Goal: Task Accomplishment & Management: Use online tool/utility

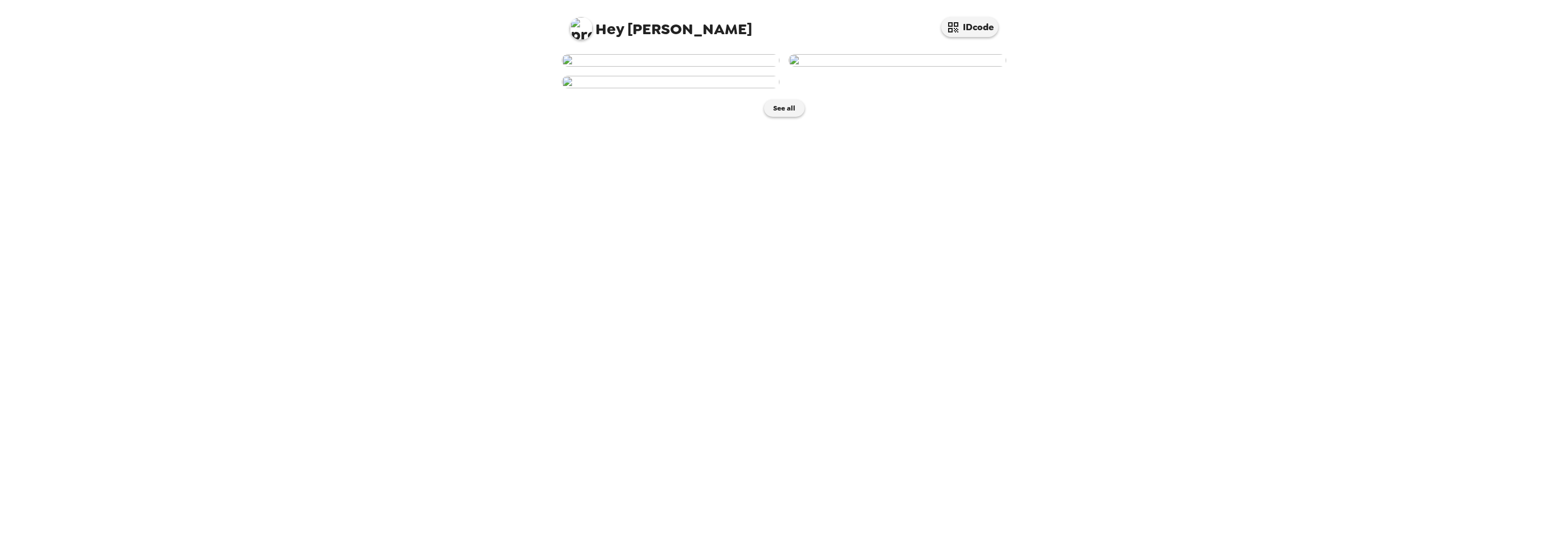
click at [650, 66] on img at bounding box center [670, 60] width 218 height 12
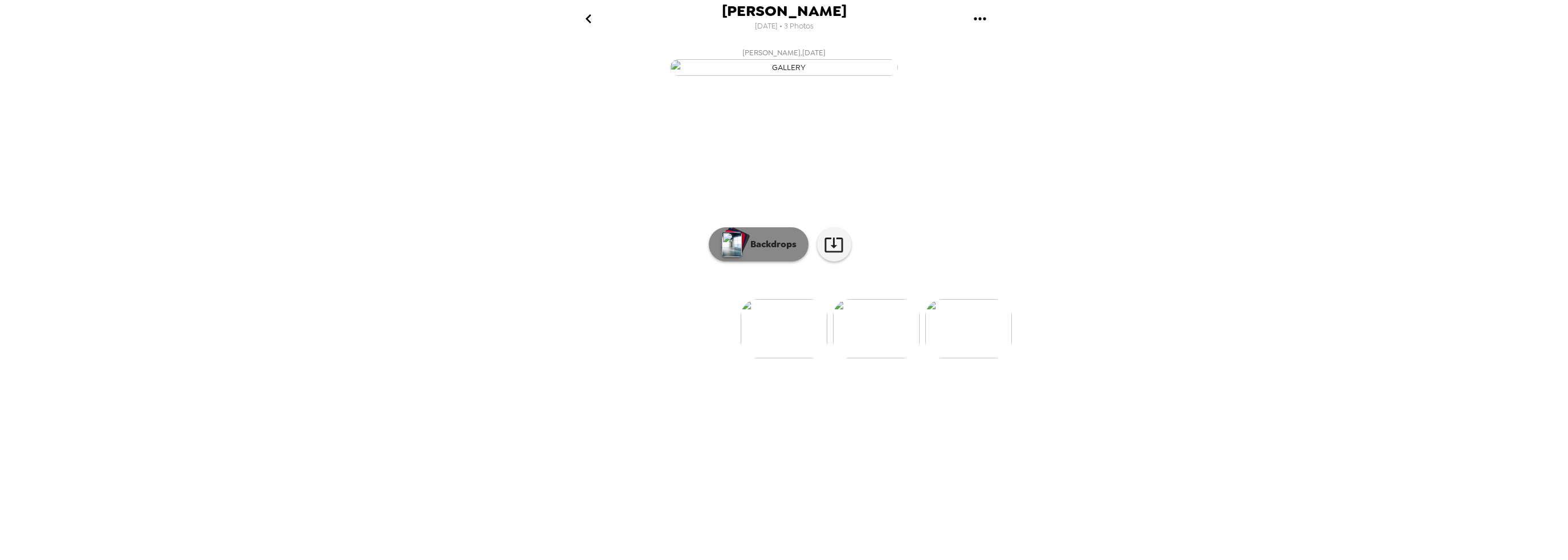
click at [763, 251] on p "Backdrops" at bounding box center [770, 244] width 52 height 14
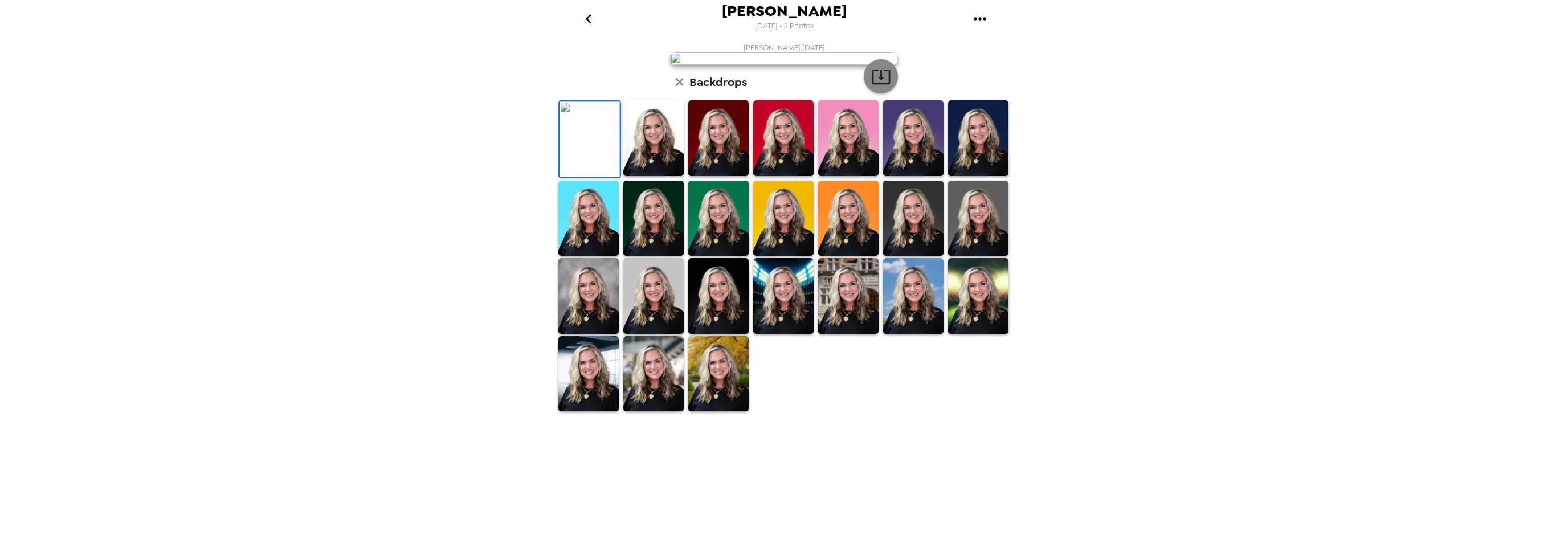
click at [879, 86] on icon "button" at bounding box center [881, 76] width 20 height 20
drag, startPoint x: 757, startPoint y: 410, endPoint x: 763, endPoint y: 410, distance: 6.0
click at [758, 176] on img at bounding box center [783, 137] width 60 height 76
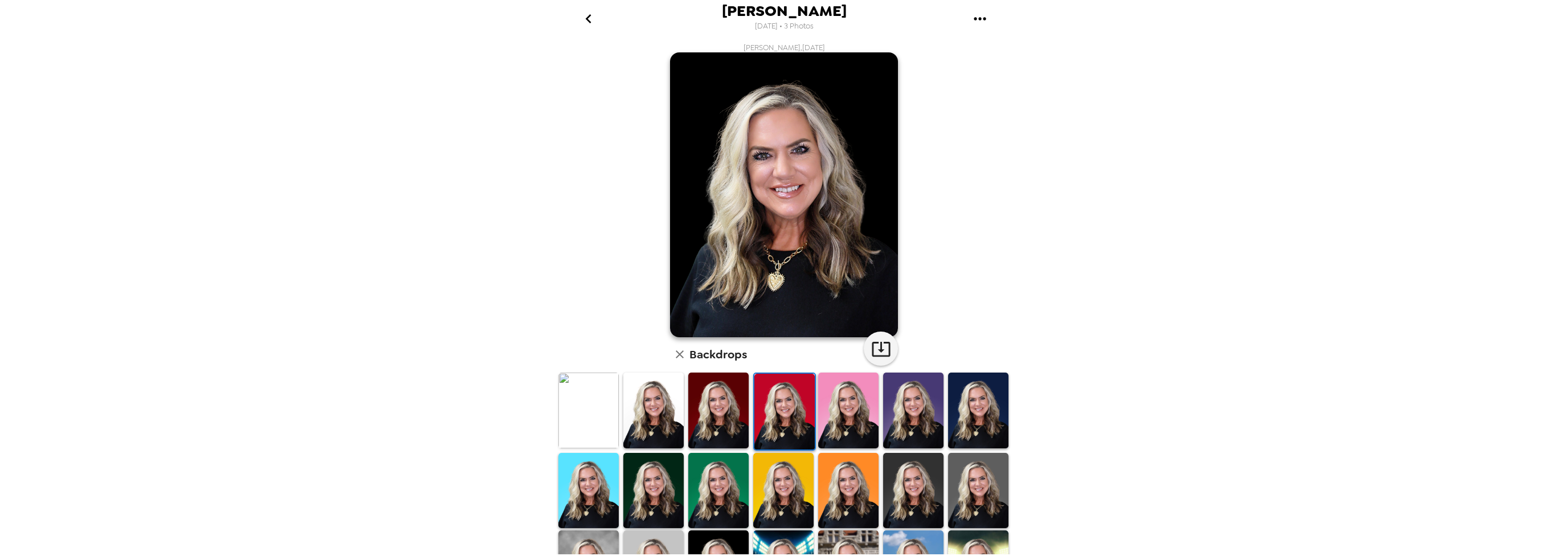
click at [779, 405] on img at bounding box center [784, 411] width 60 height 76
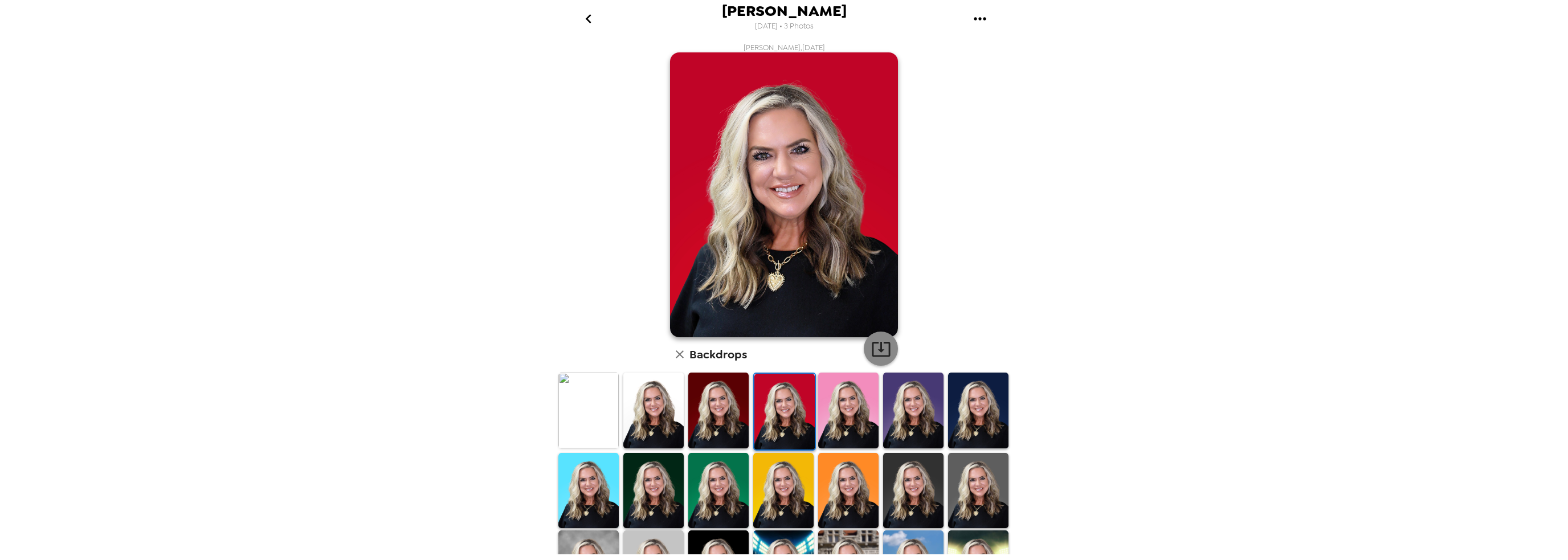
click at [877, 343] on icon "button" at bounding box center [881, 349] width 18 height 14
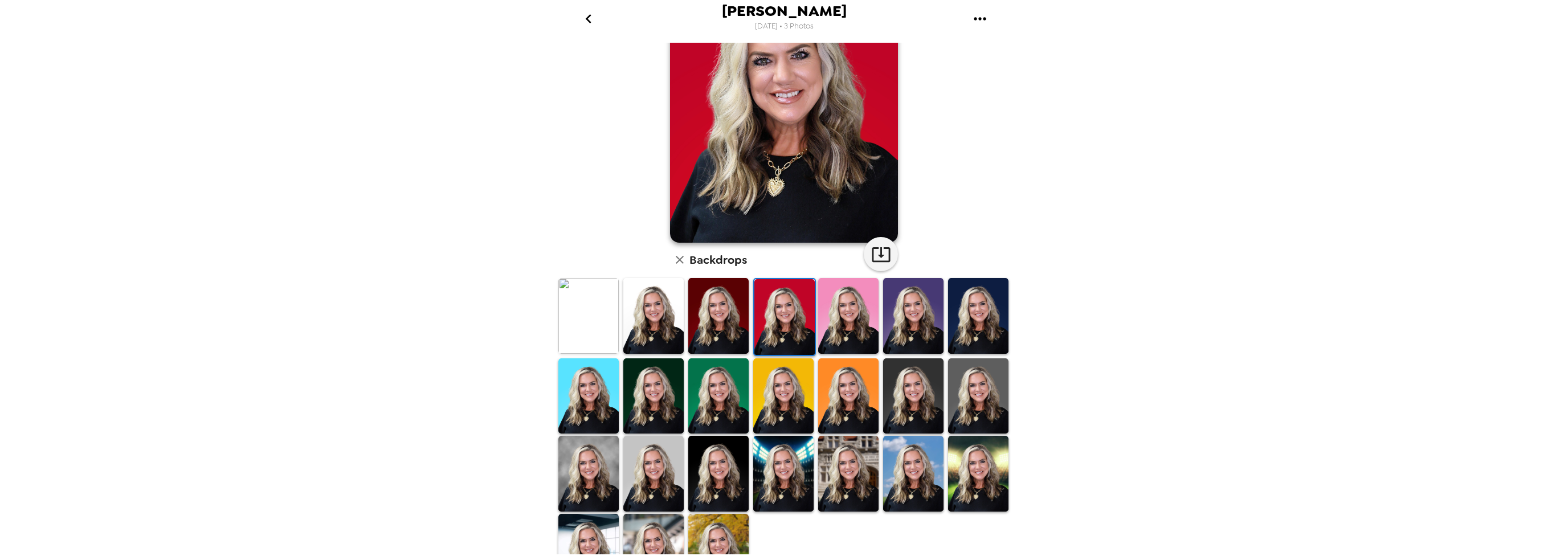
scroll to position [114, 0]
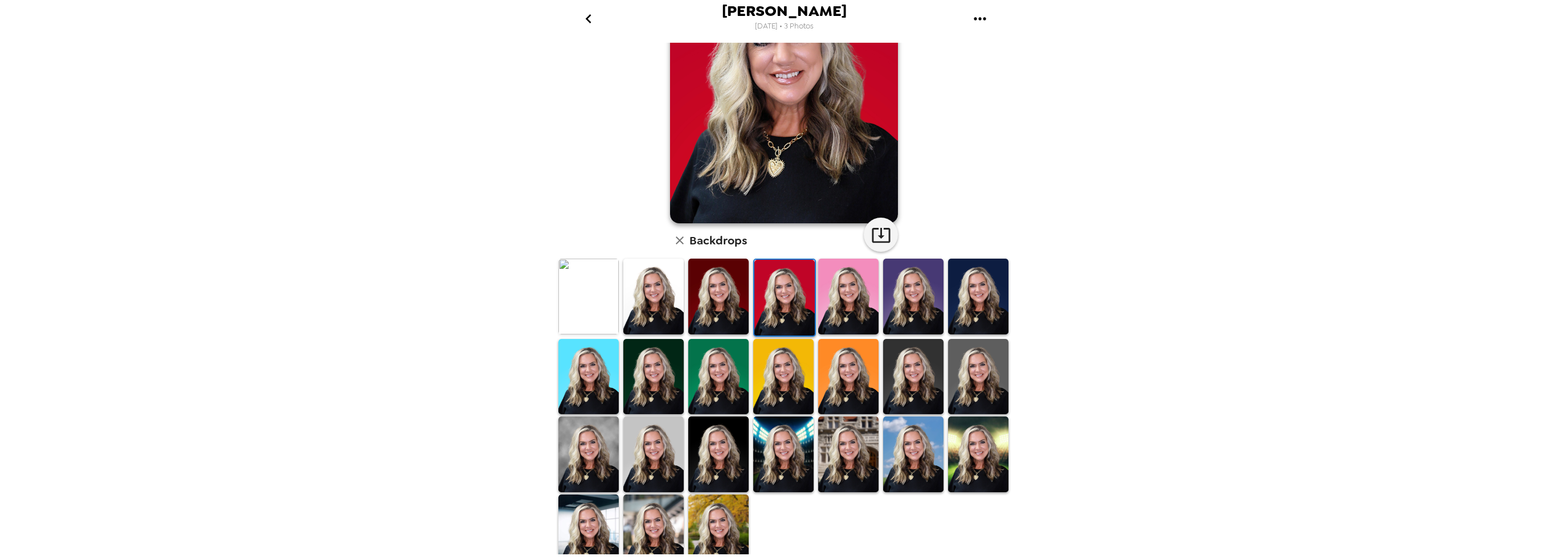
click at [920, 302] on img at bounding box center [913, 296] width 60 height 76
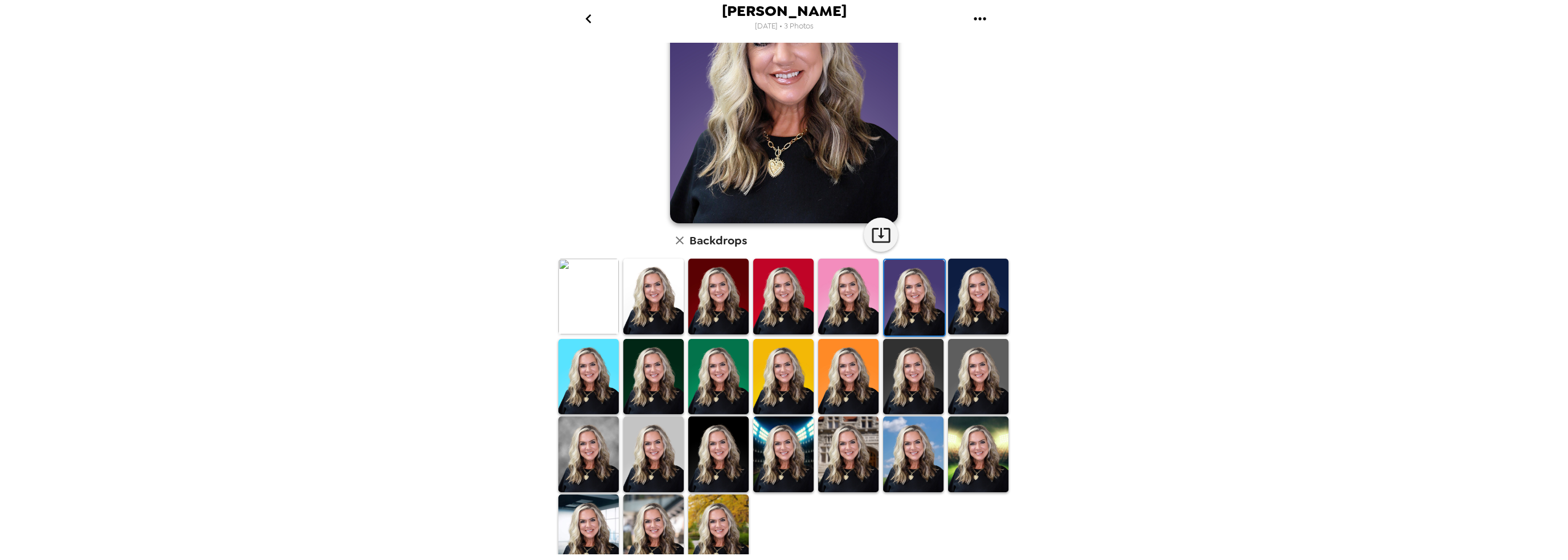
click at [583, 441] on img at bounding box center [588, 454] width 60 height 76
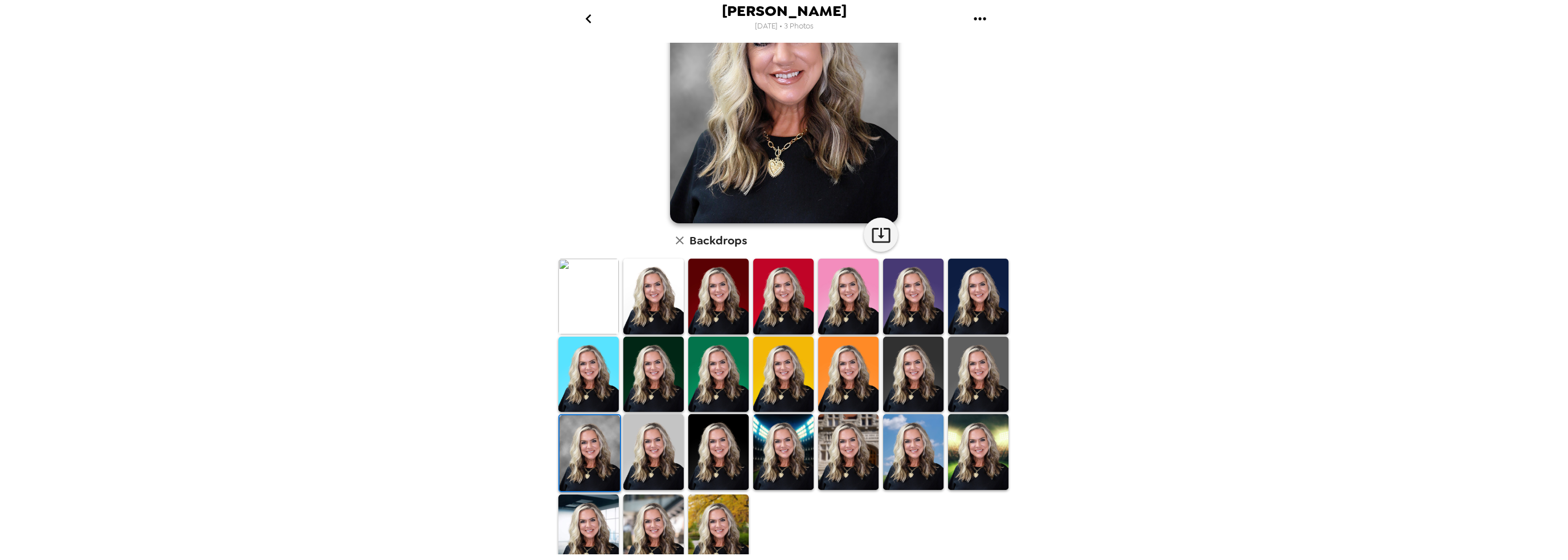
click at [653, 439] on img at bounding box center [653, 452] width 60 height 76
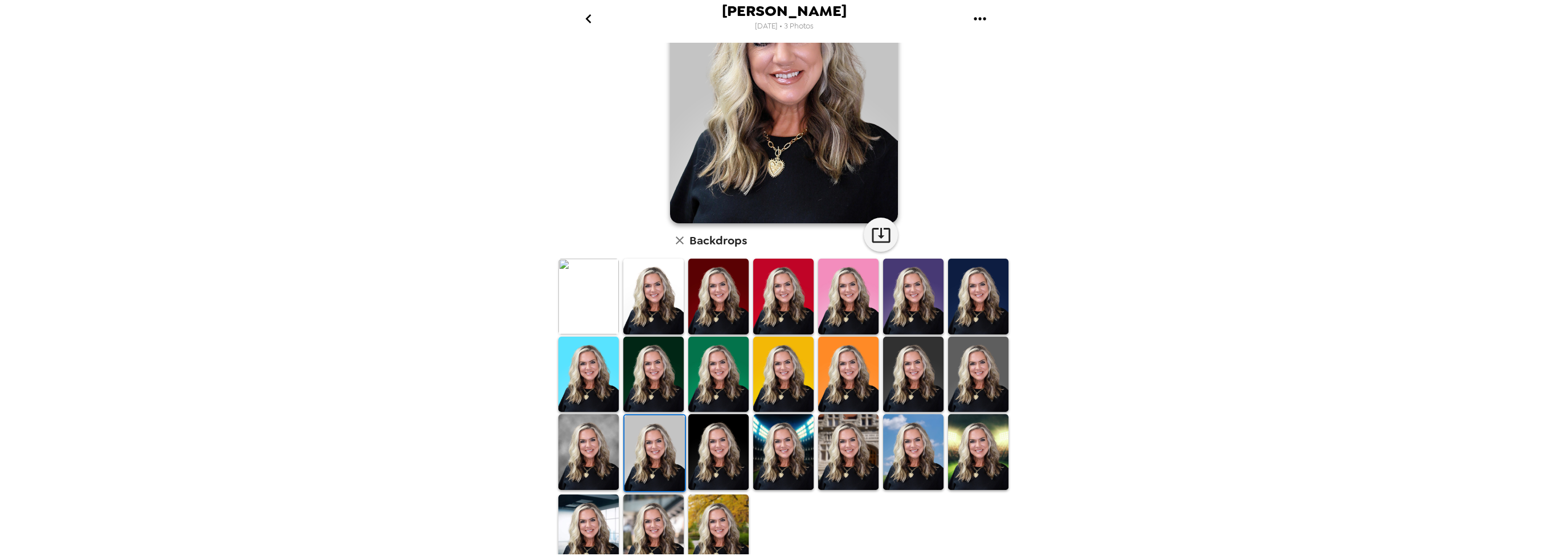
scroll to position [0, 0]
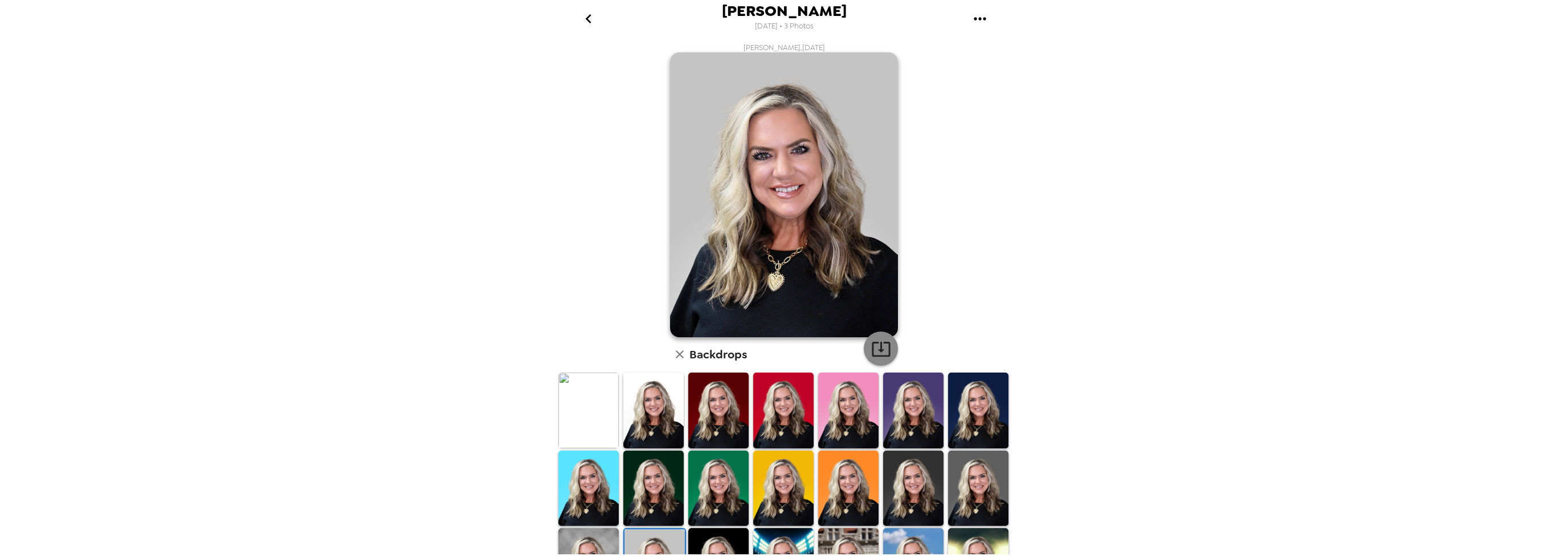
click at [876, 349] on icon "button" at bounding box center [881, 349] width 18 height 14
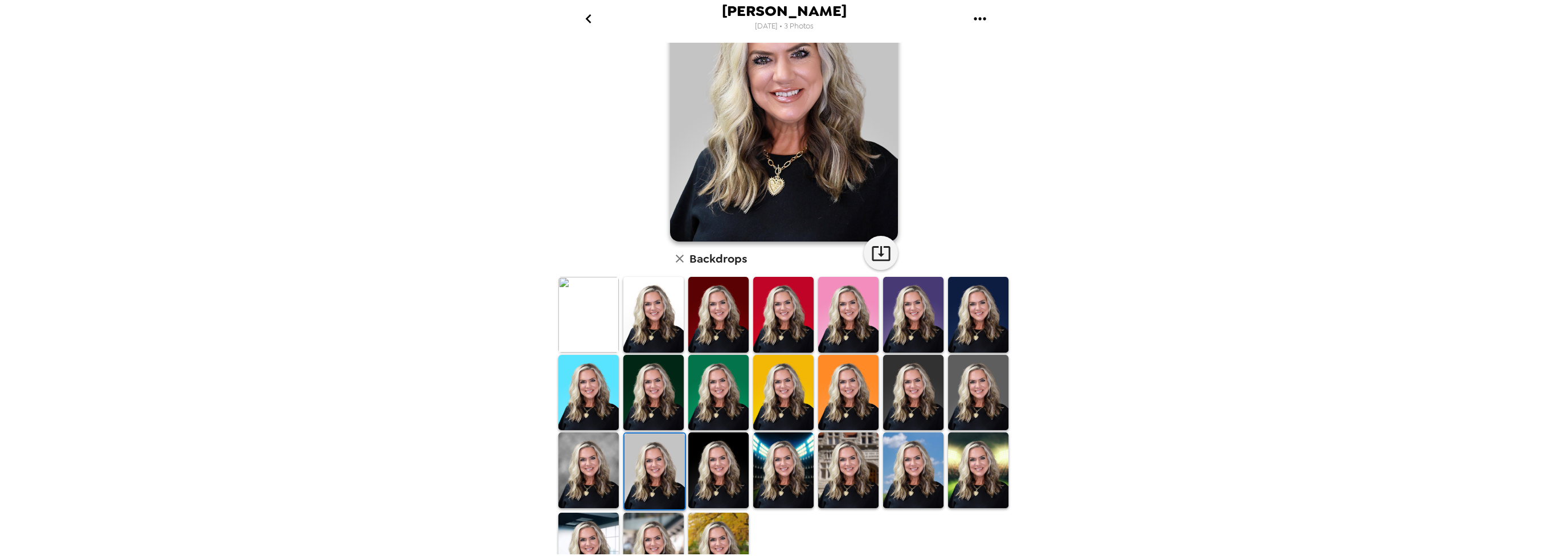
scroll to position [124, 0]
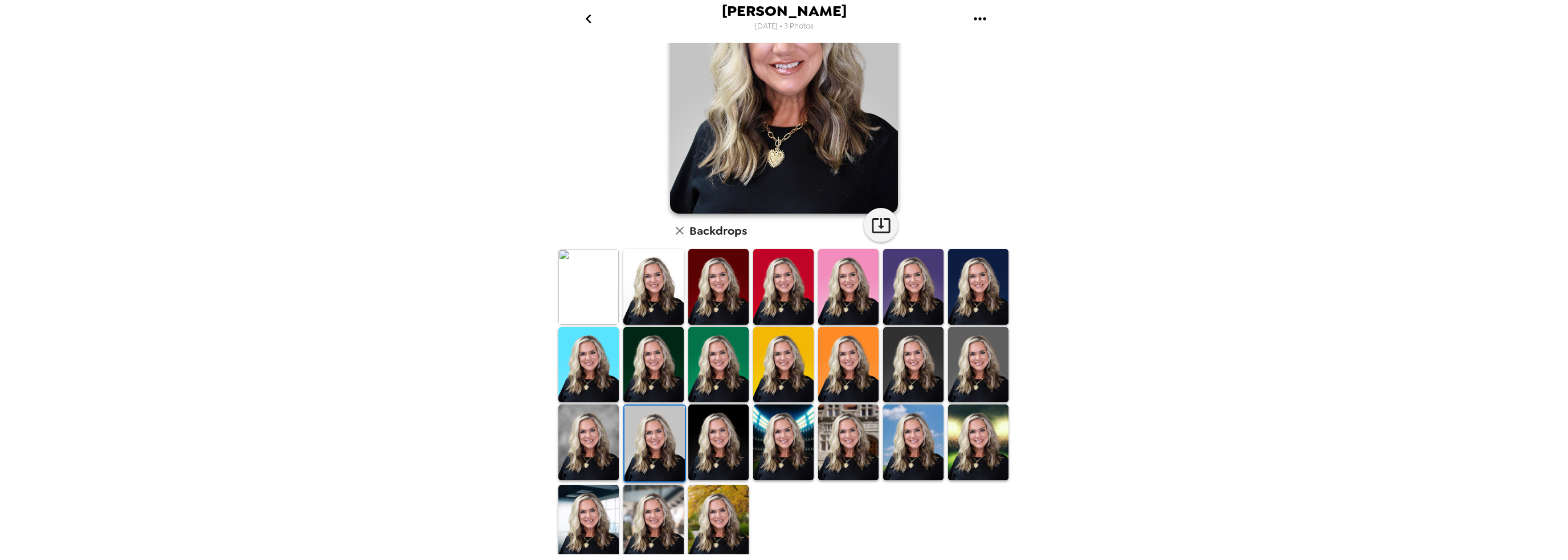
click at [718, 436] on img at bounding box center [718, 442] width 60 height 76
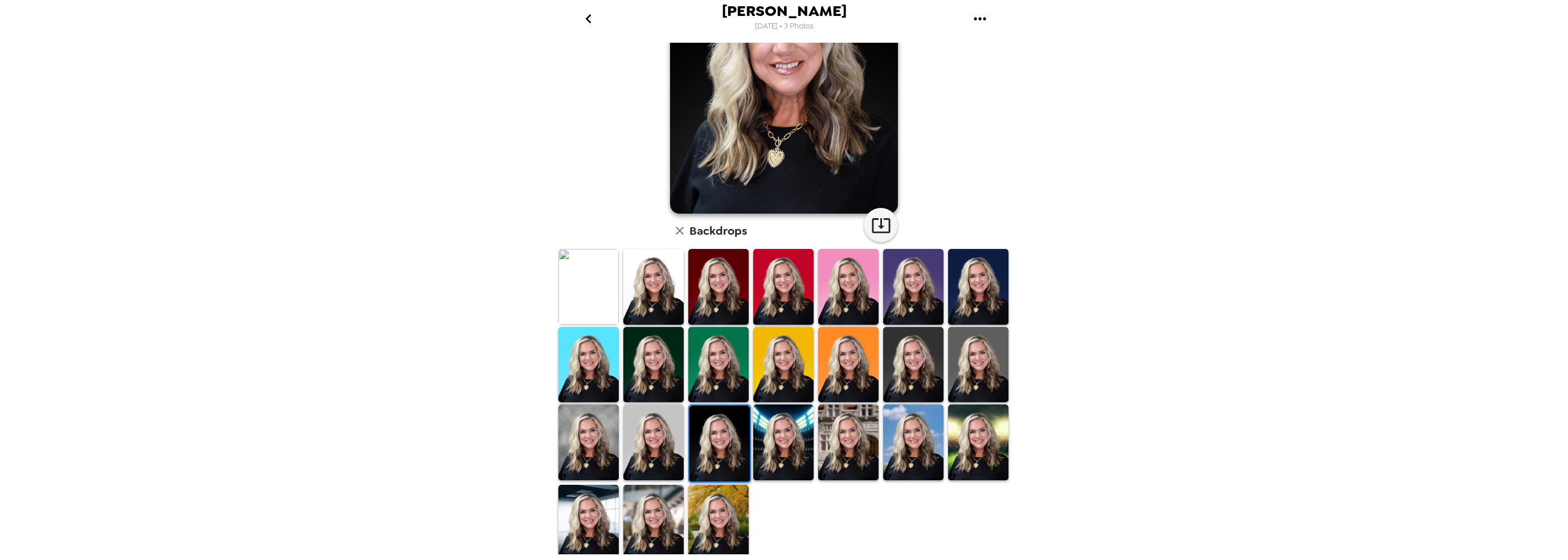
click at [594, 512] on img at bounding box center [588, 522] width 60 height 76
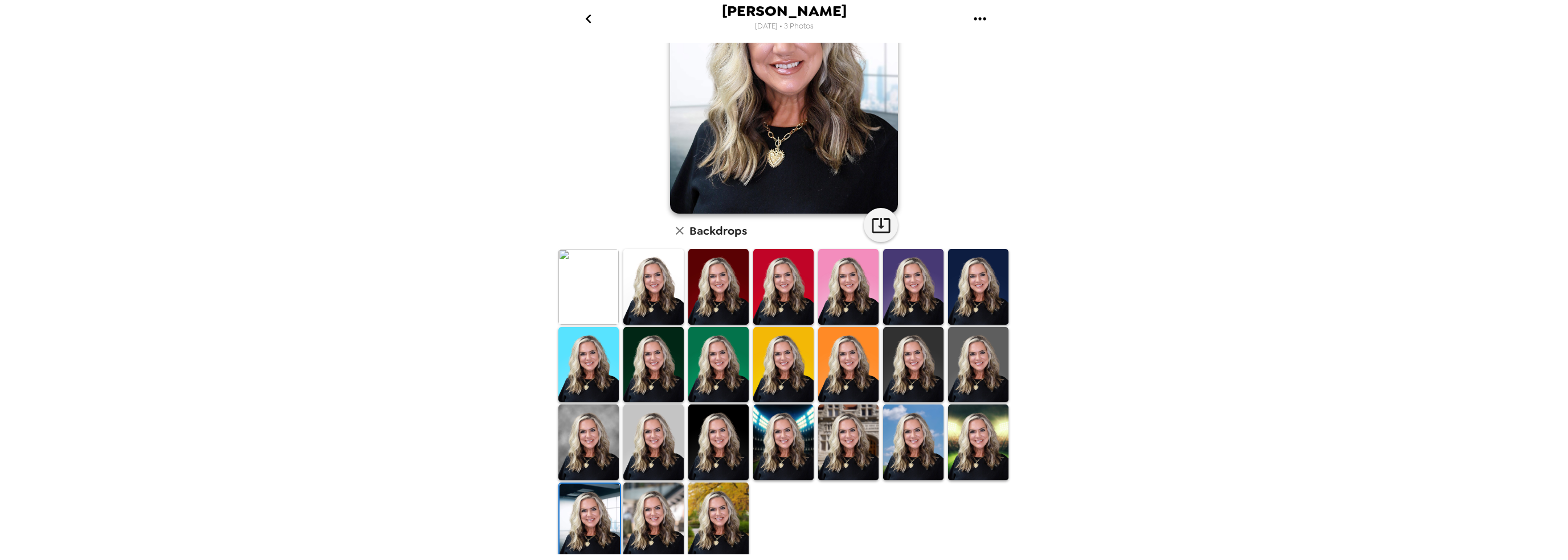
click at [657, 505] on img at bounding box center [653, 520] width 60 height 76
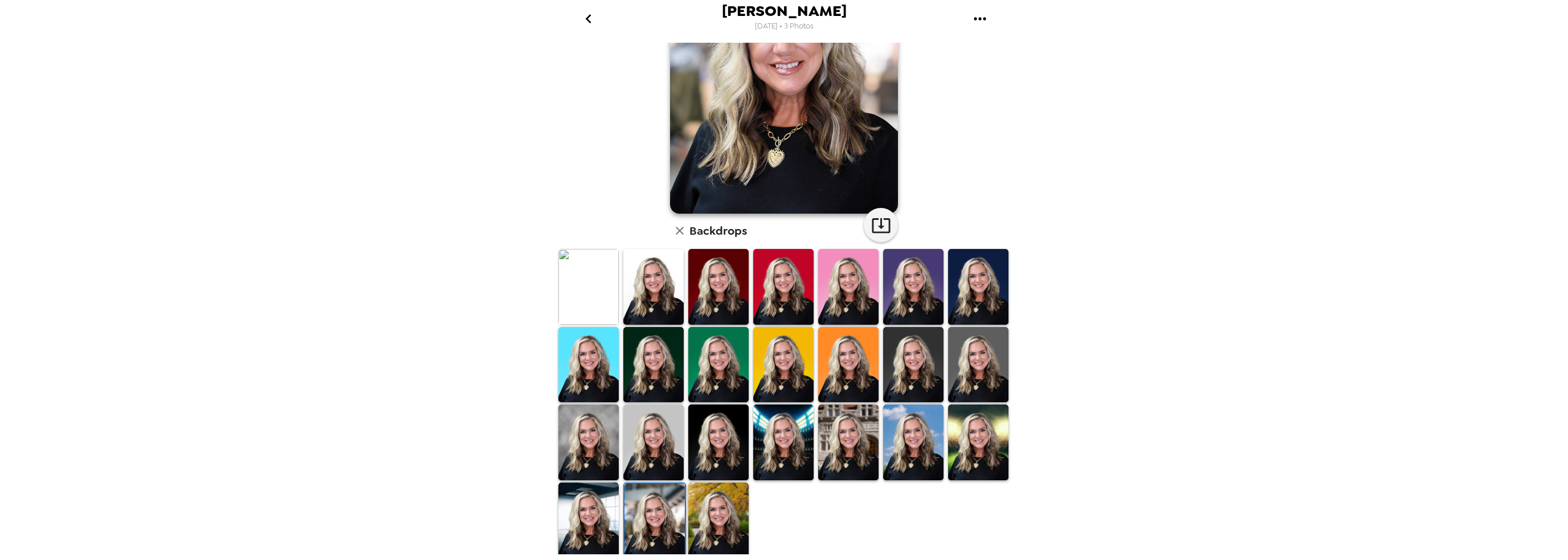
scroll to position [0, 0]
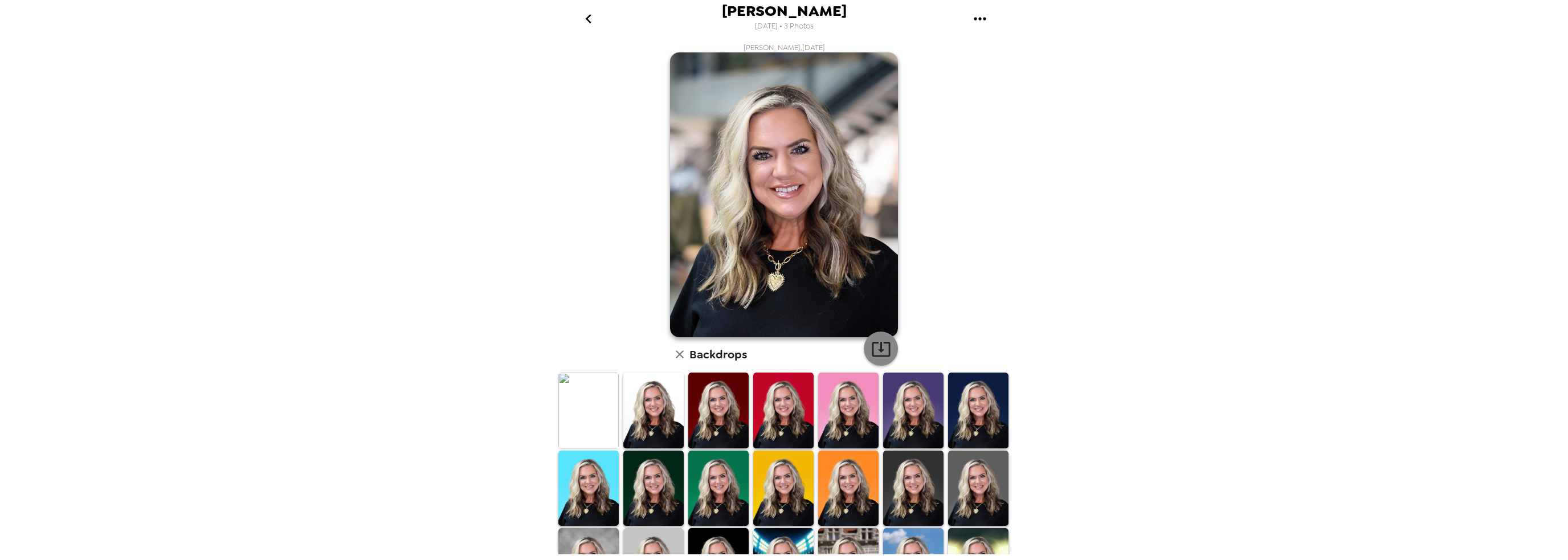
click at [880, 350] on icon "button" at bounding box center [881, 349] width 20 height 20
click at [982, 15] on icon "gallery menu" at bounding box center [980, 19] width 18 height 18
click at [592, 19] on div at bounding box center [784, 280] width 1568 height 560
click at [549, 15] on div "Jamie Pitman 9/22/2025 • 3 Photos Jamie Pitman , 09-22-2025 Backdrops" at bounding box center [784, 280] width 1568 height 560
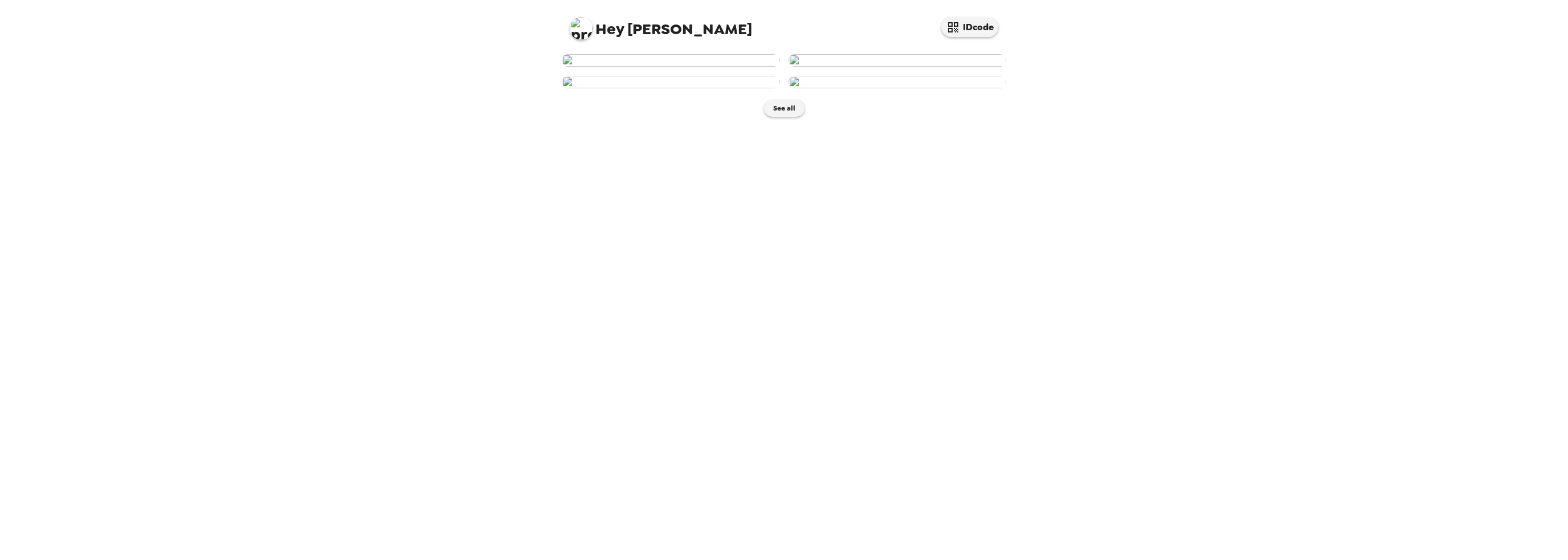
click at [676, 66] on img at bounding box center [670, 60] width 218 height 12
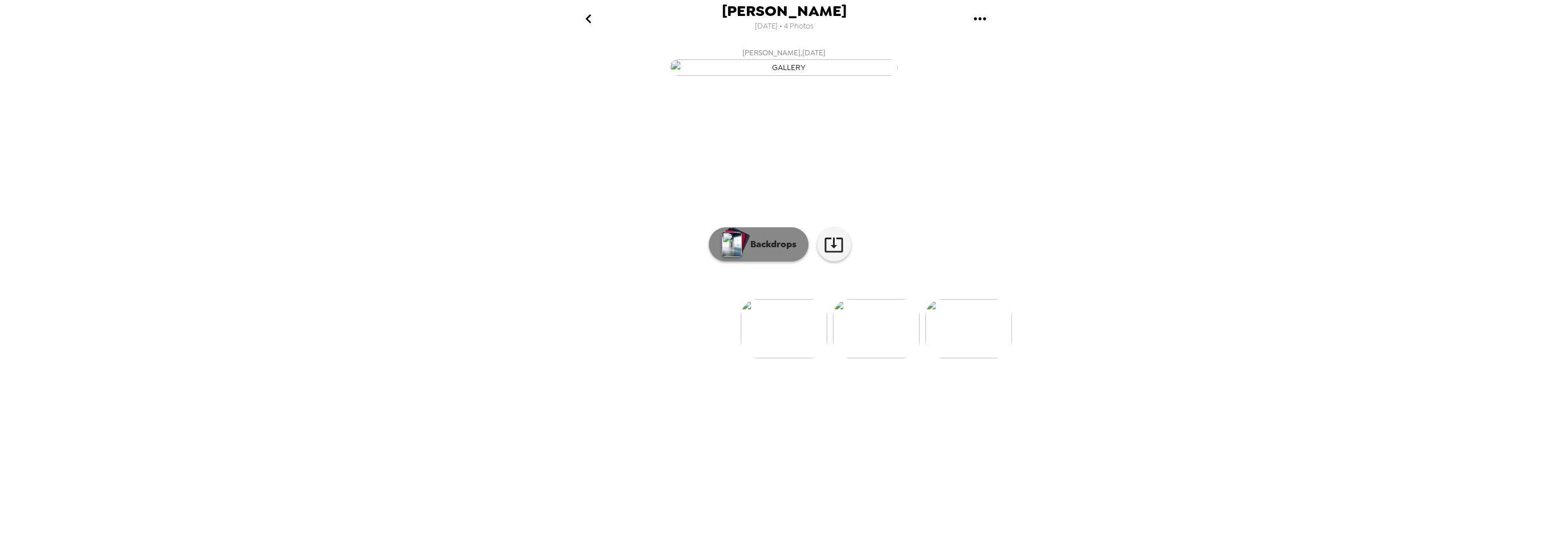
click at [770, 251] on p "Backdrops" at bounding box center [770, 244] width 52 height 14
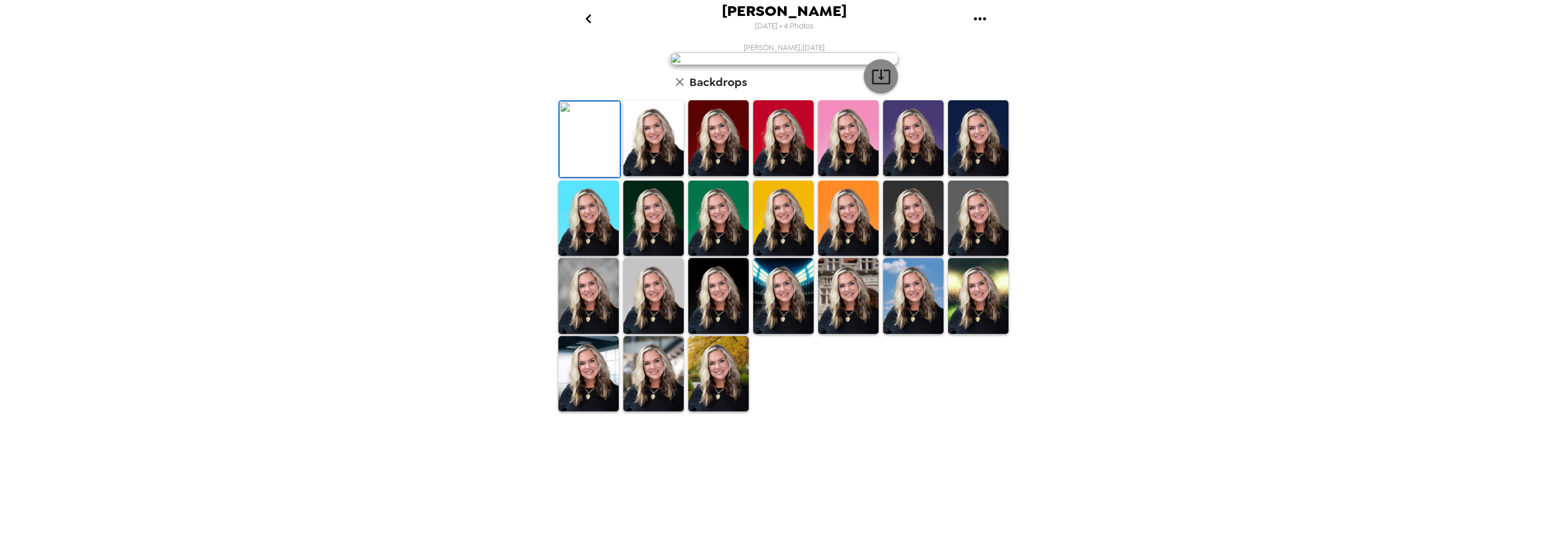
click at [875, 86] on icon "button" at bounding box center [881, 76] width 20 height 20
drag, startPoint x: 772, startPoint y: 391, endPoint x: 802, endPoint y: 400, distance: 31.3
click at [772, 176] on img at bounding box center [783, 137] width 60 height 76
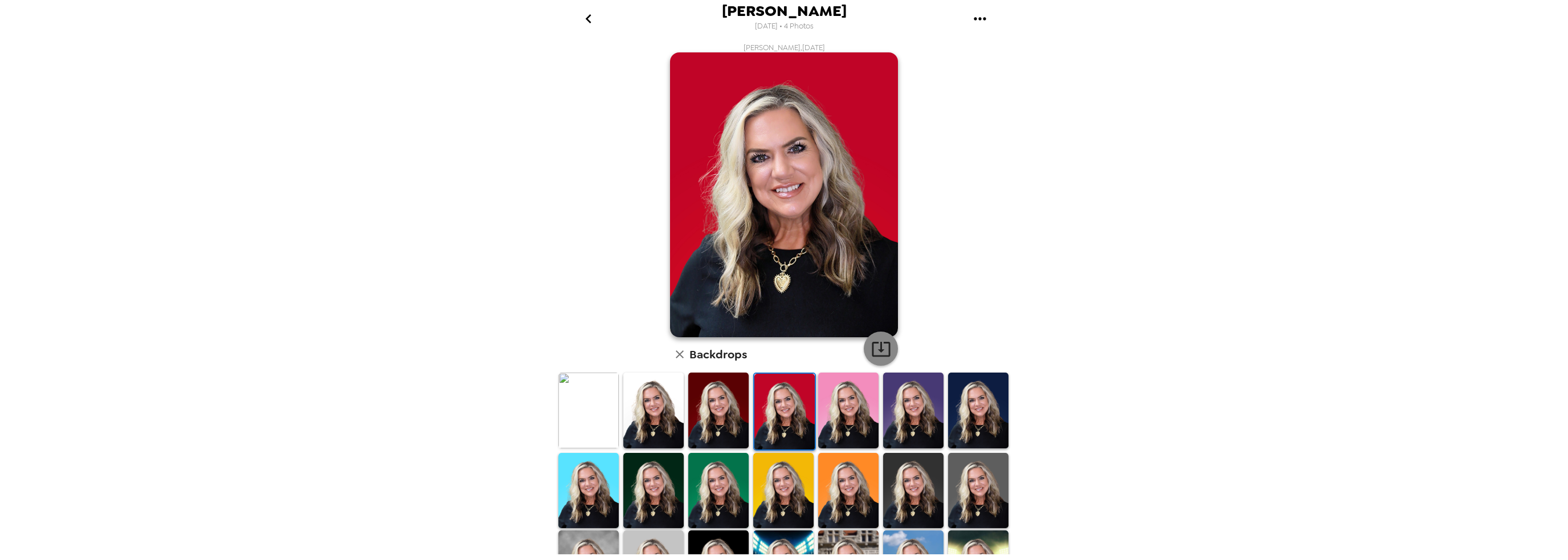
click at [882, 351] on icon "button" at bounding box center [881, 349] width 20 height 20
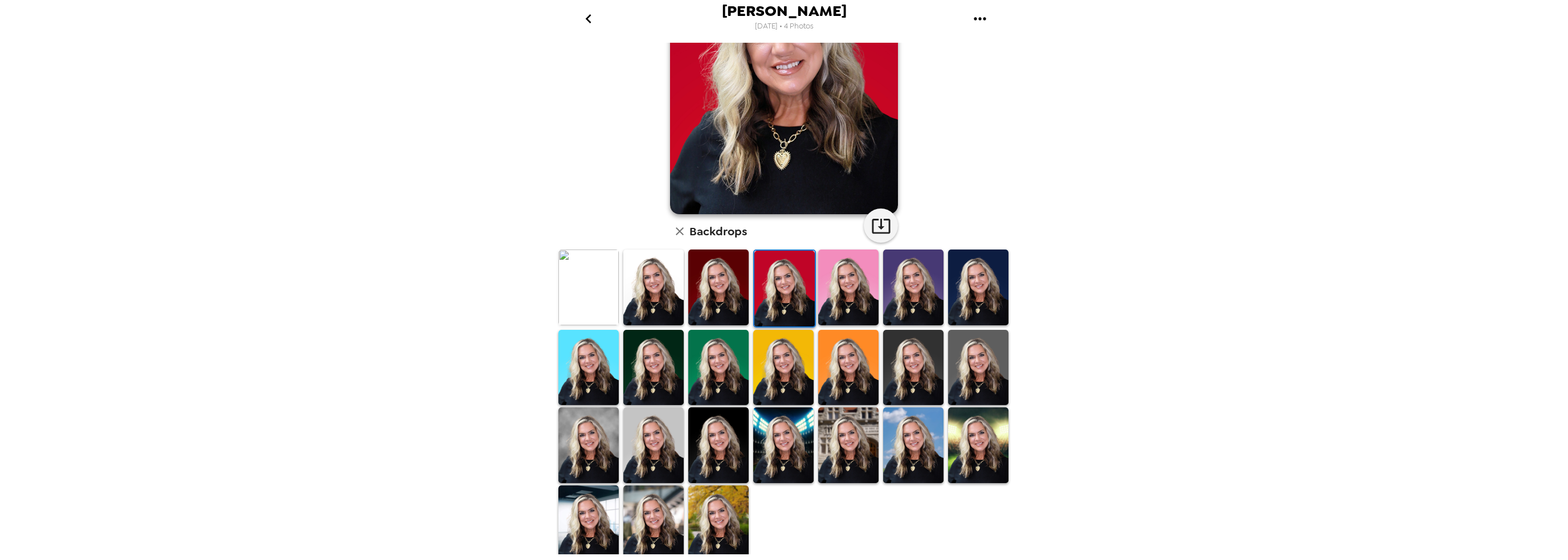
scroll to position [124, 0]
drag, startPoint x: 643, startPoint y: 510, endPoint x: 681, endPoint y: 488, distance: 43.9
click at [643, 510] on img at bounding box center [653, 522] width 60 height 76
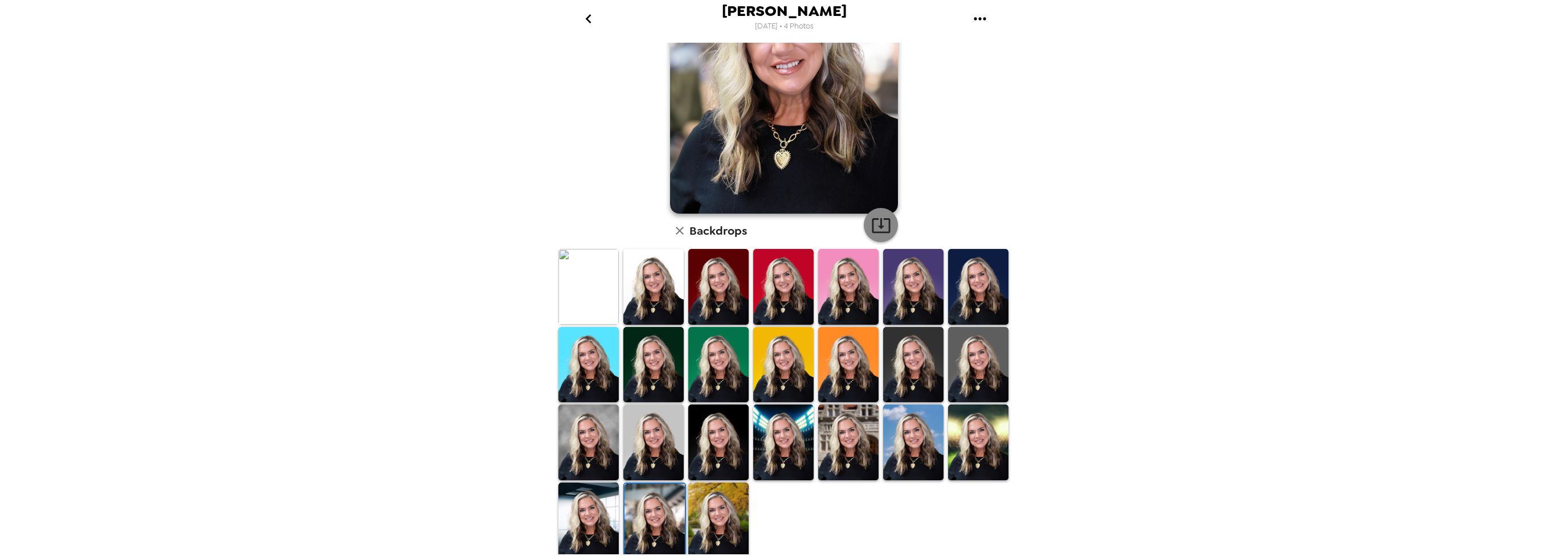
click at [872, 226] on icon "button" at bounding box center [881, 225] width 18 height 14
click at [644, 434] on img at bounding box center [653, 442] width 60 height 76
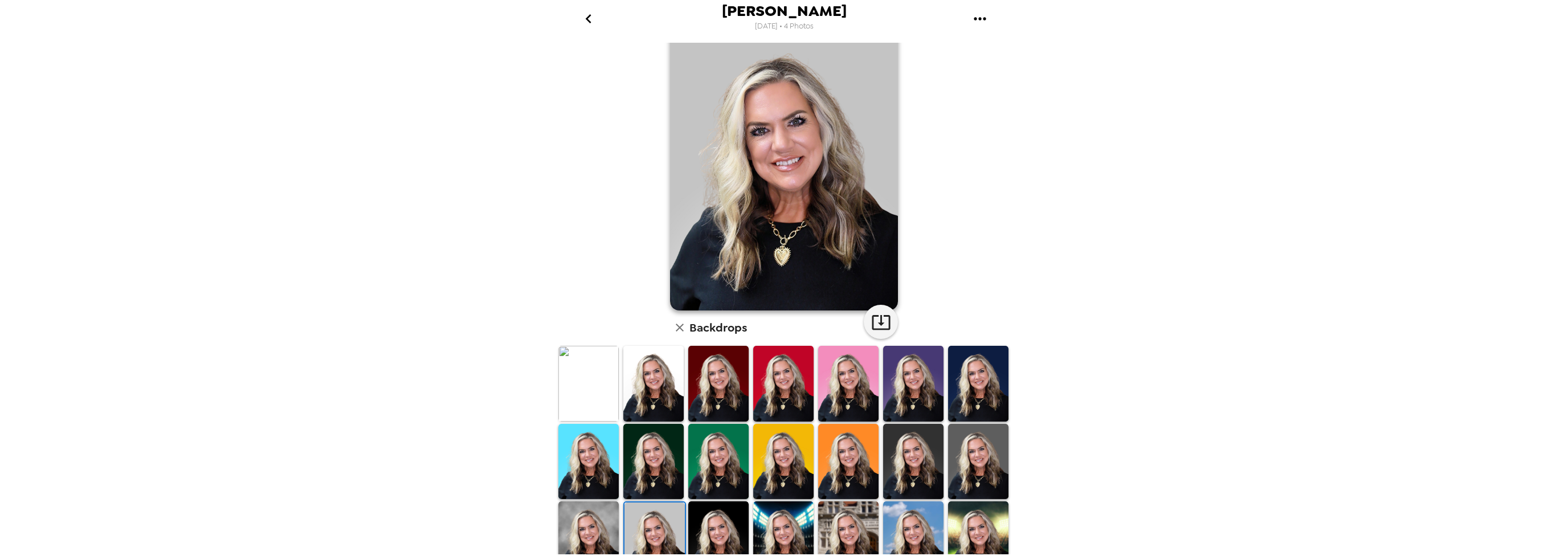
scroll to position [10, 0]
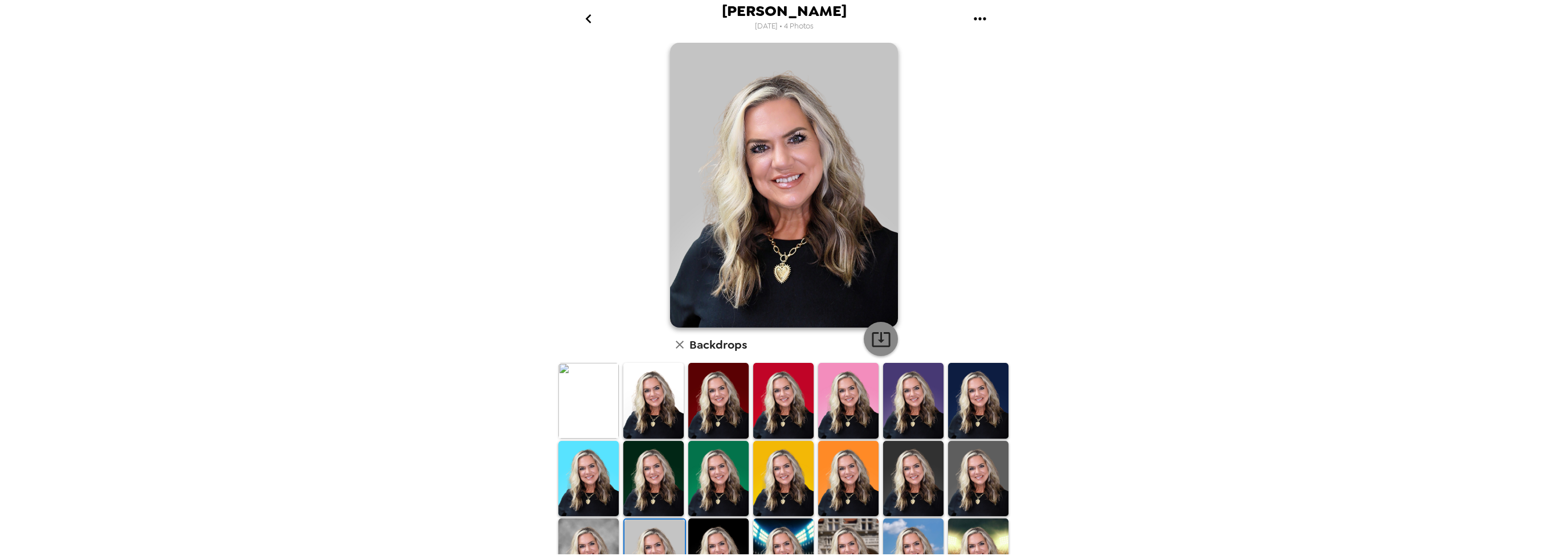
click at [873, 332] on icon "button" at bounding box center [881, 339] width 18 height 14
click at [650, 401] on img at bounding box center [653, 400] width 60 height 76
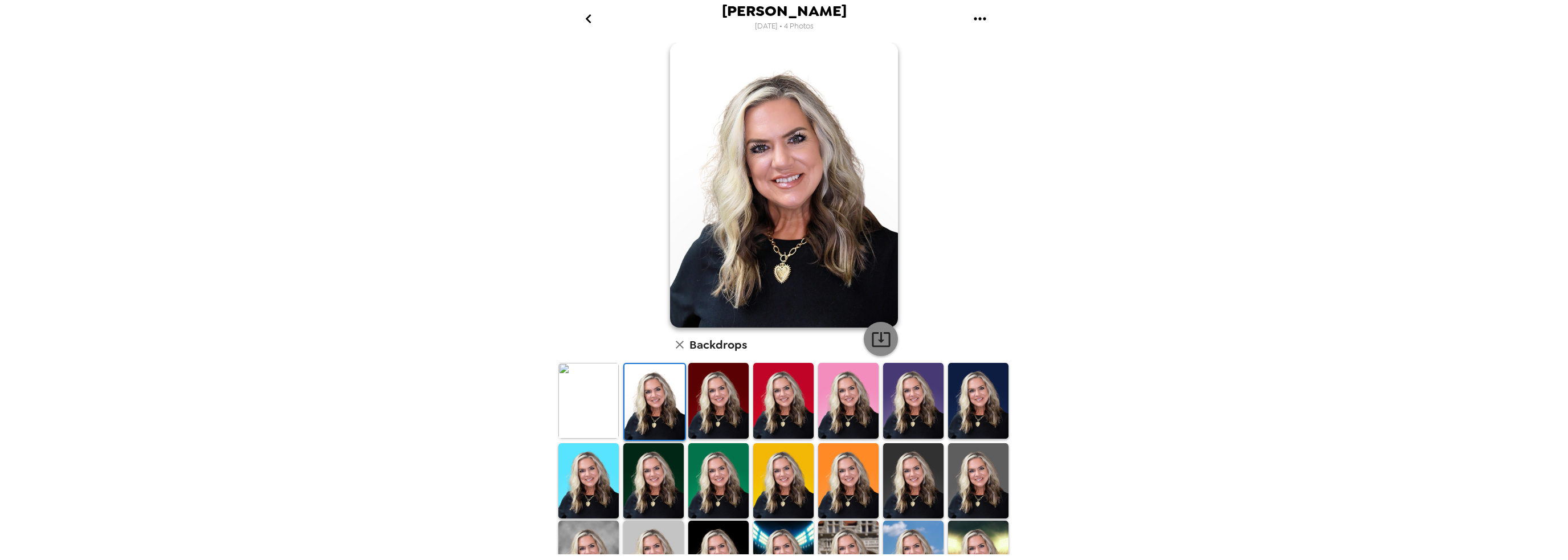
click at [881, 336] on icon "button" at bounding box center [881, 339] width 20 height 20
click at [592, 183] on div "[PERSON_NAME] , [DATE] Backdrops" at bounding box center [783, 353] width 456 height 642
